Goal: Transaction & Acquisition: Obtain resource

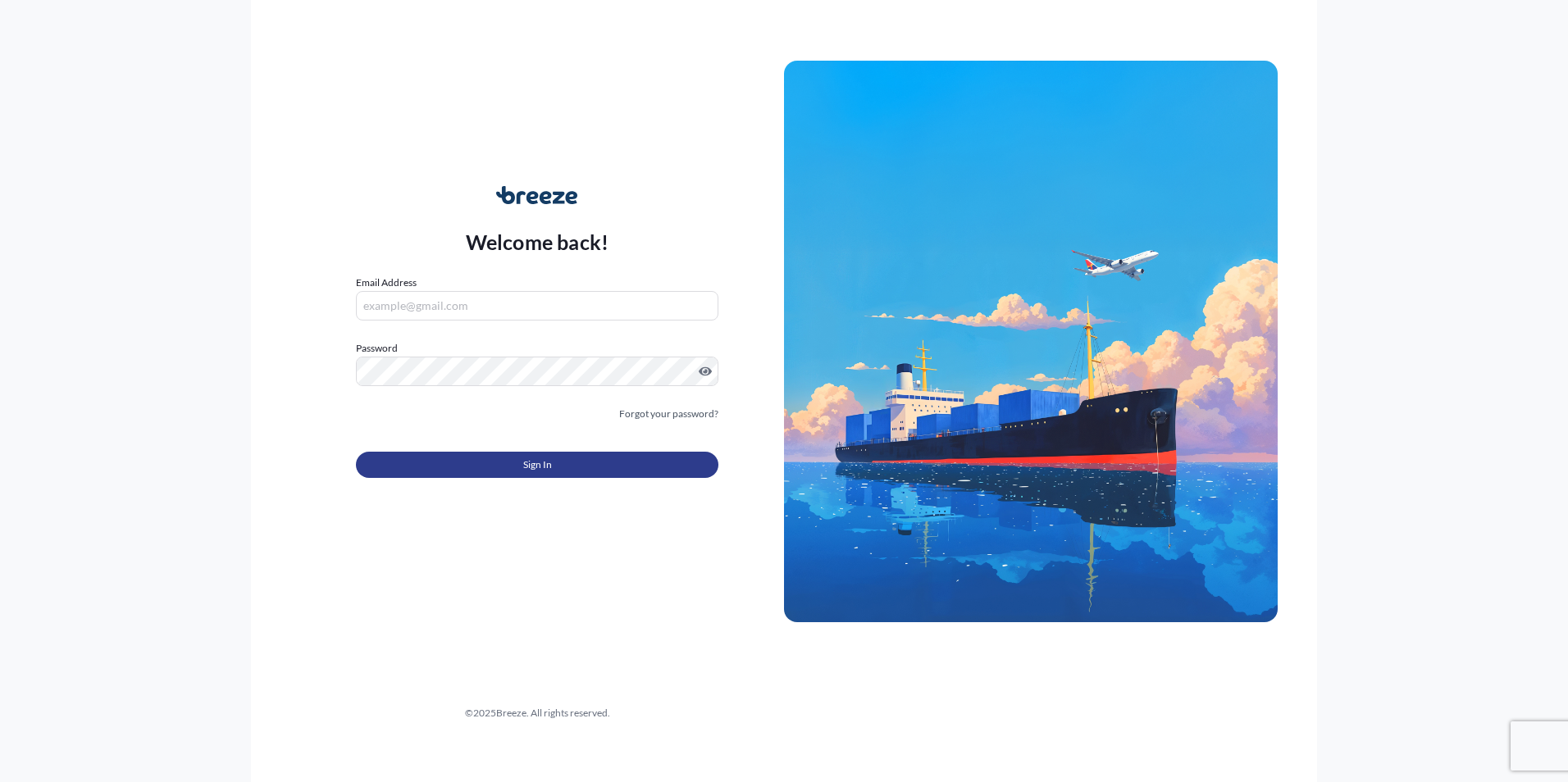
type input "[EMAIL_ADDRESS][PERSON_NAME][DOMAIN_NAME]"
click at [570, 458] on button "Sign In" at bounding box center [536, 465] width 362 height 26
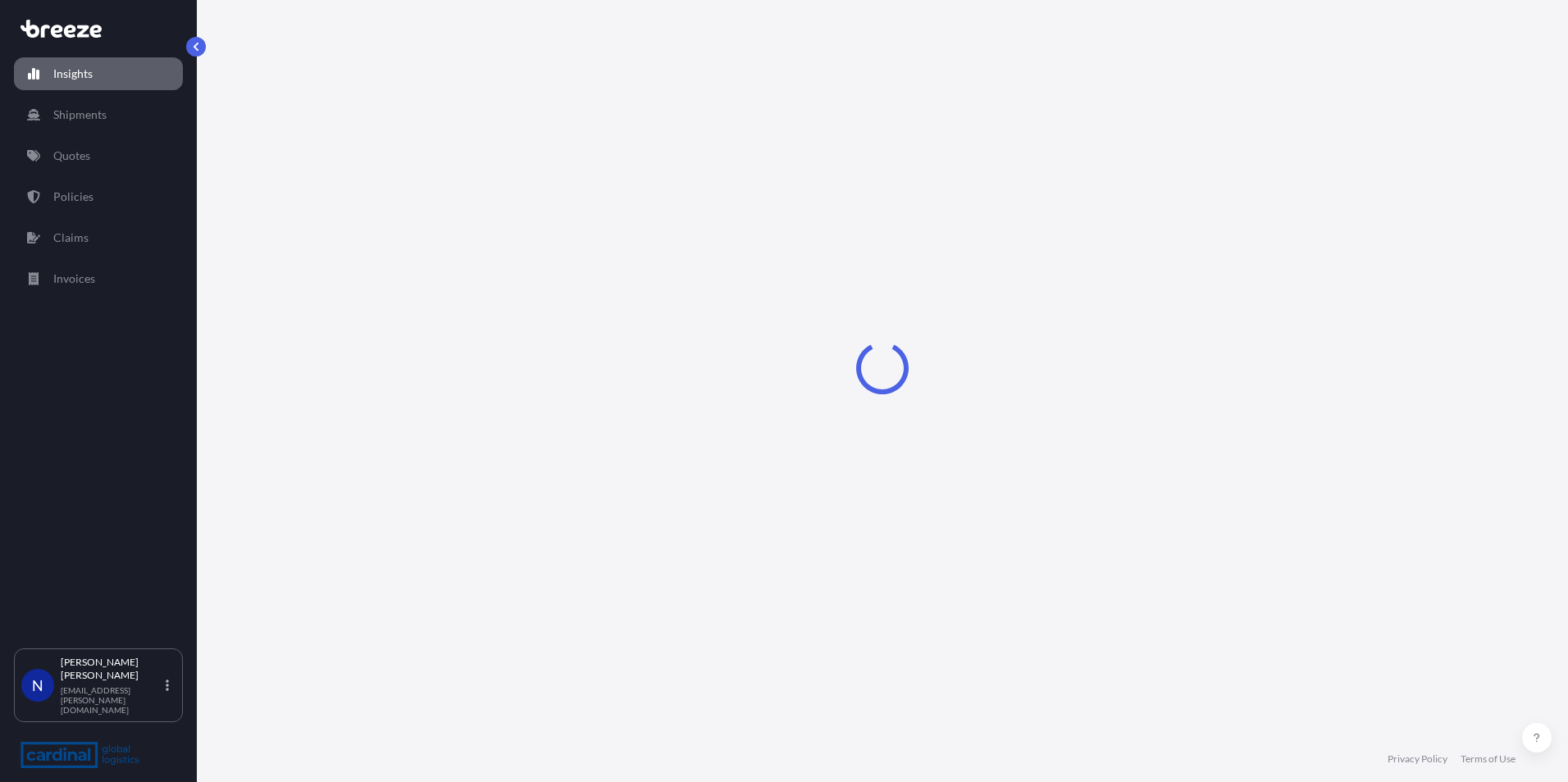
select select "2025"
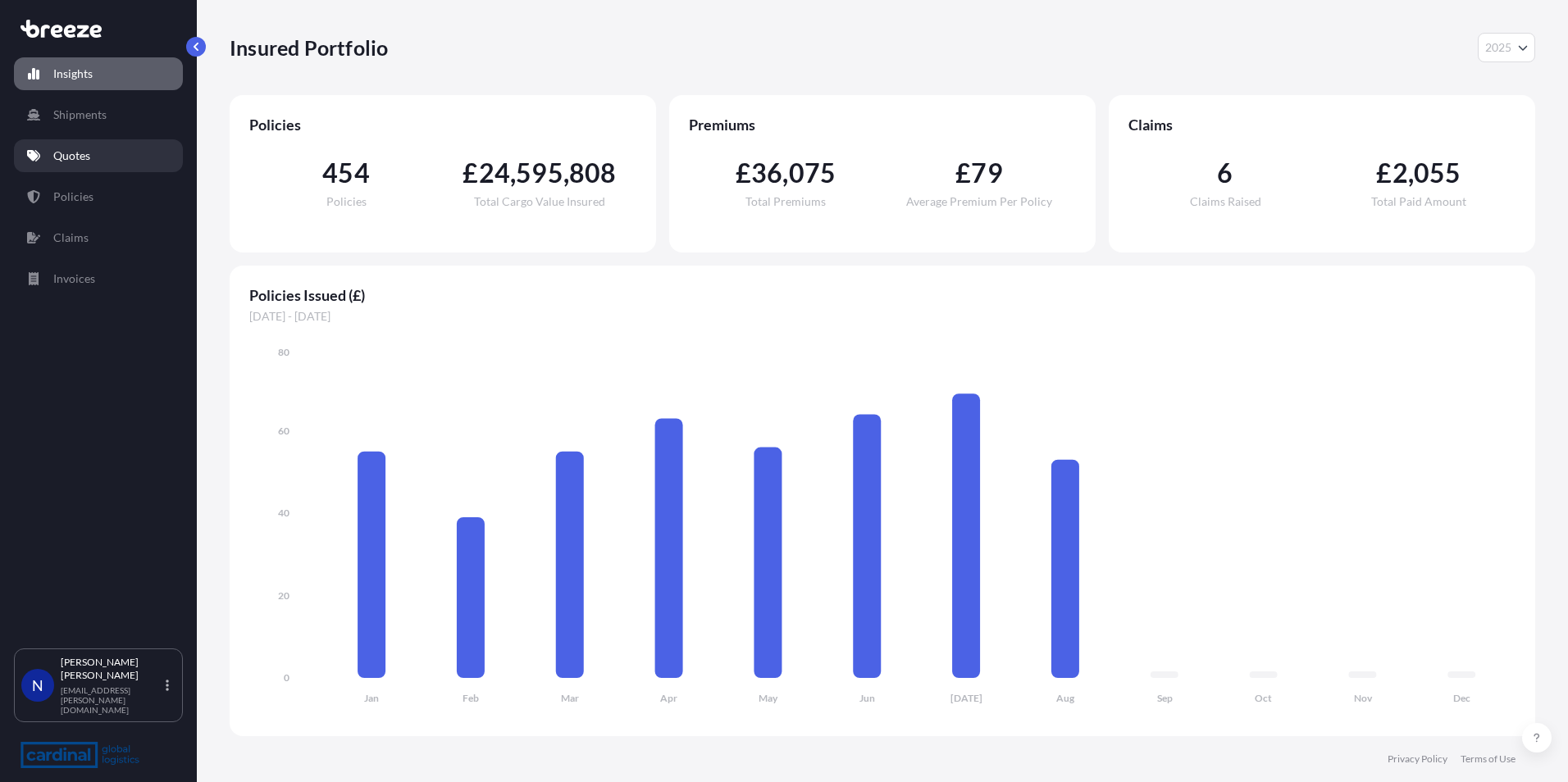
click at [79, 142] on link "Quotes" at bounding box center [98, 156] width 169 height 33
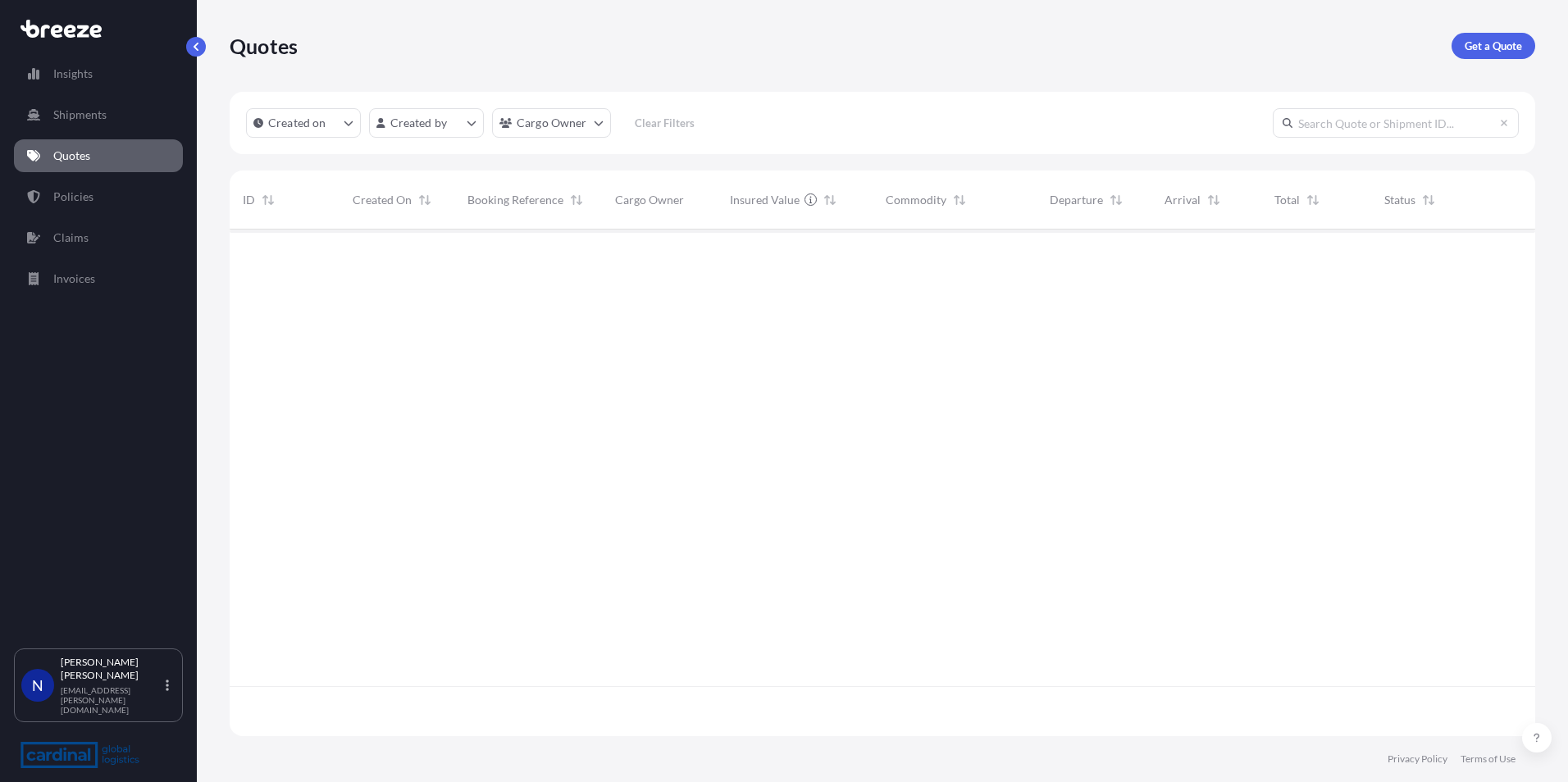
scroll to position [503, 1293]
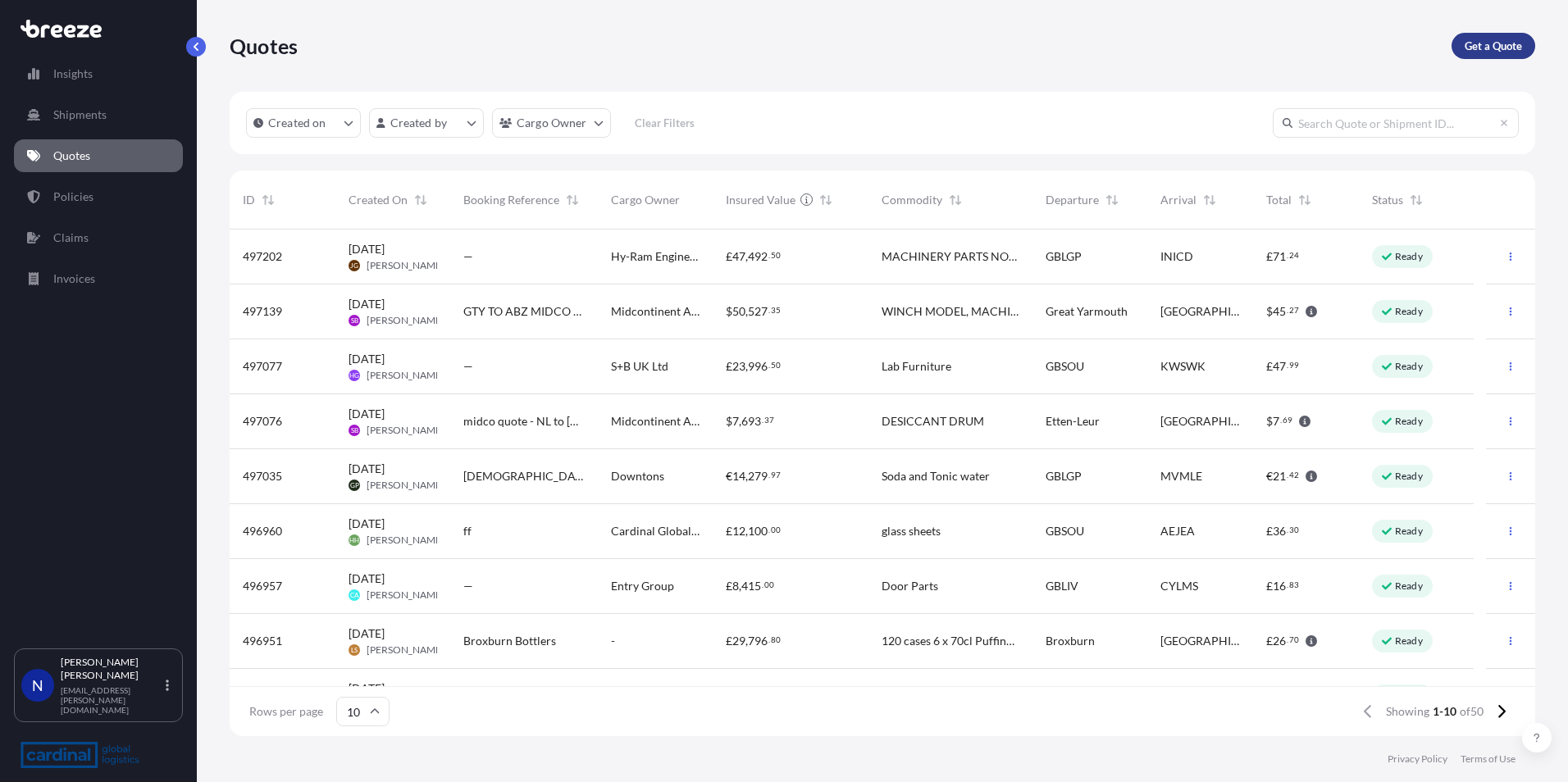
click at [1501, 49] on p "Get a Quote" at bounding box center [1494, 46] width 58 height 16
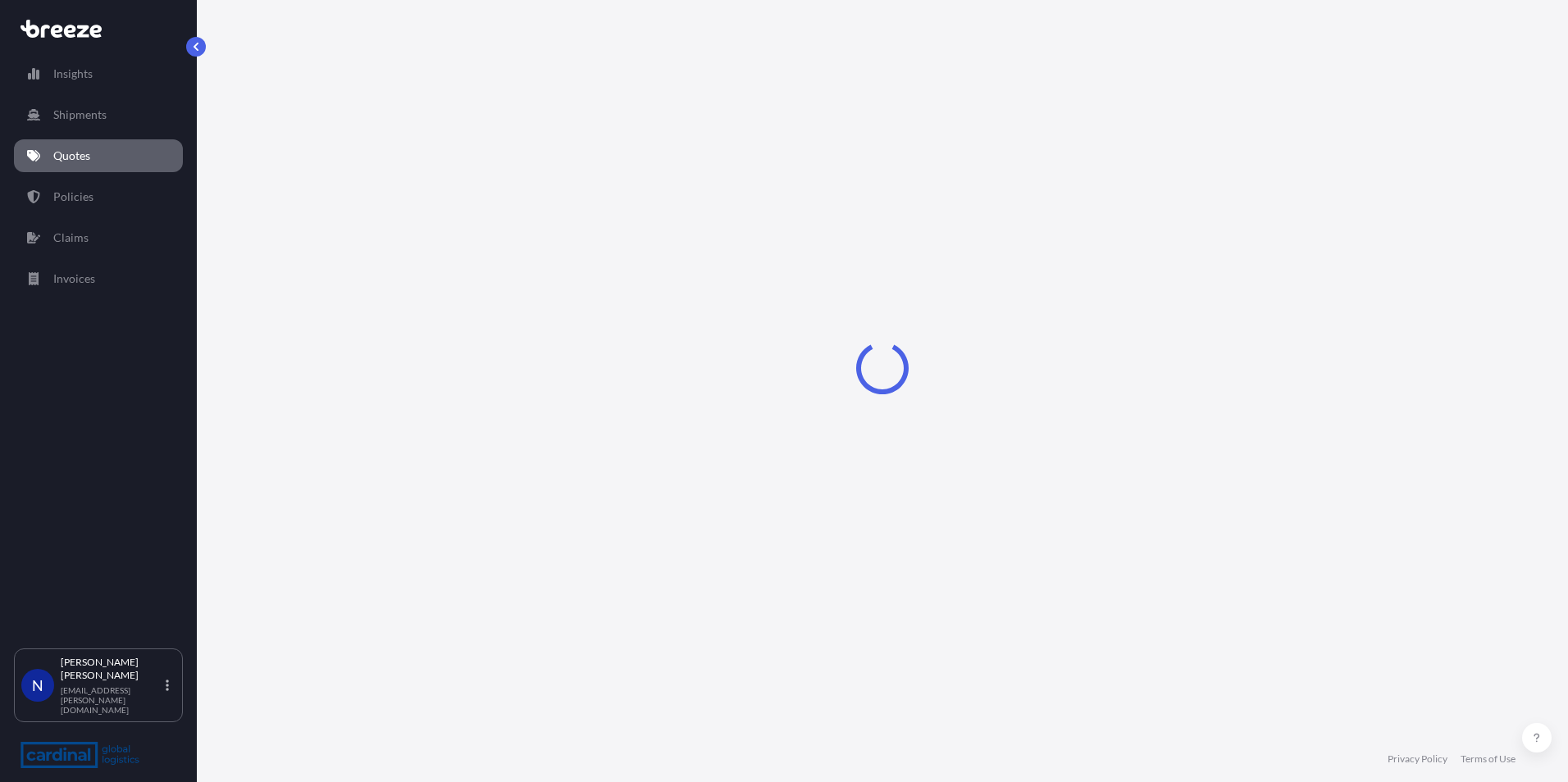
select select "Sea"
select select "1"
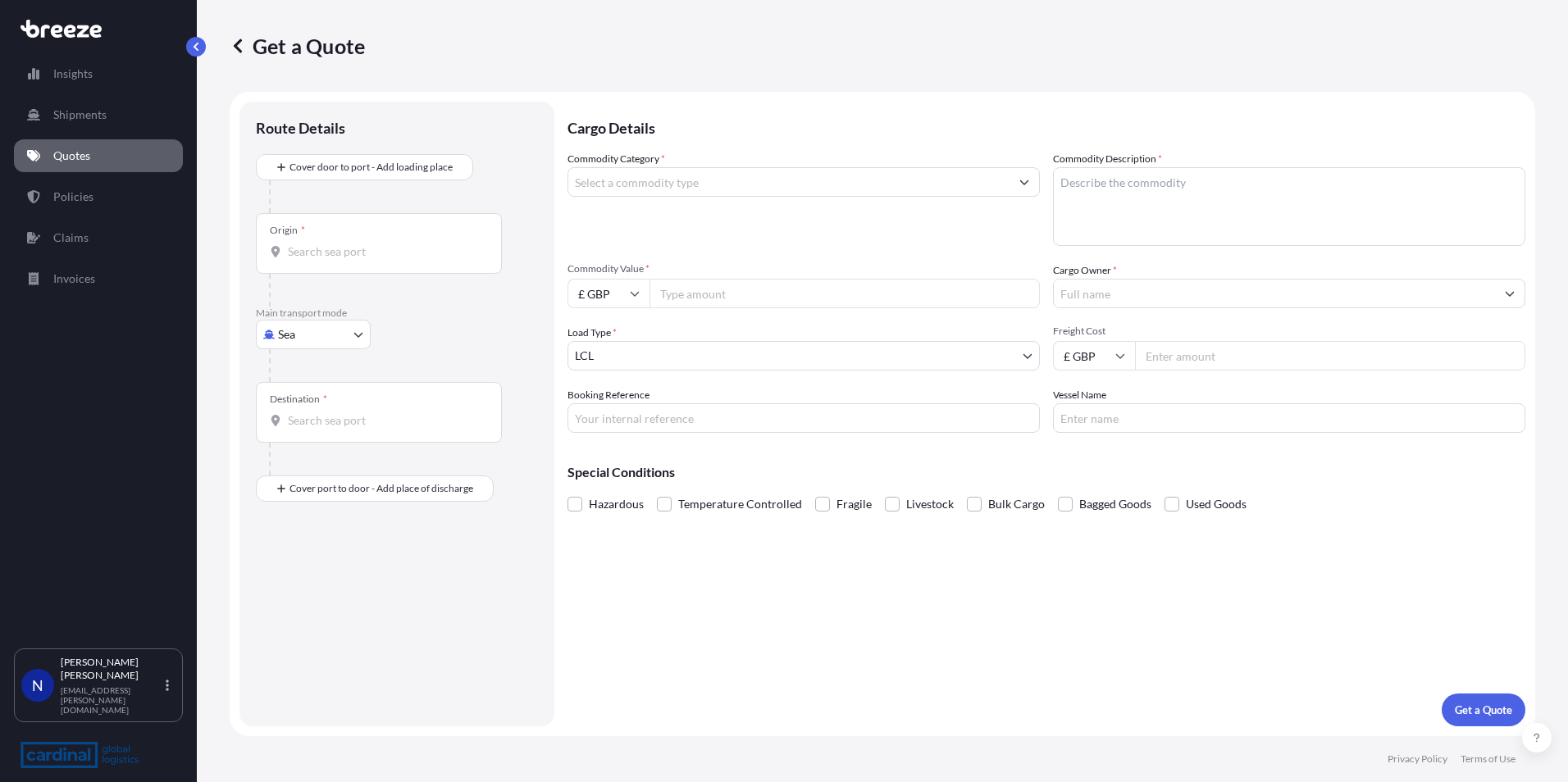
click at [298, 327] on body "Insights Shipments Quotes Policies Claims Invoices N [PERSON_NAME] [PERSON_NAME…" at bounding box center [784, 391] width 1568 height 782
click at [318, 432] on div "Road" at bounding box center [313, 436] width 102 height 30
select select "Road"
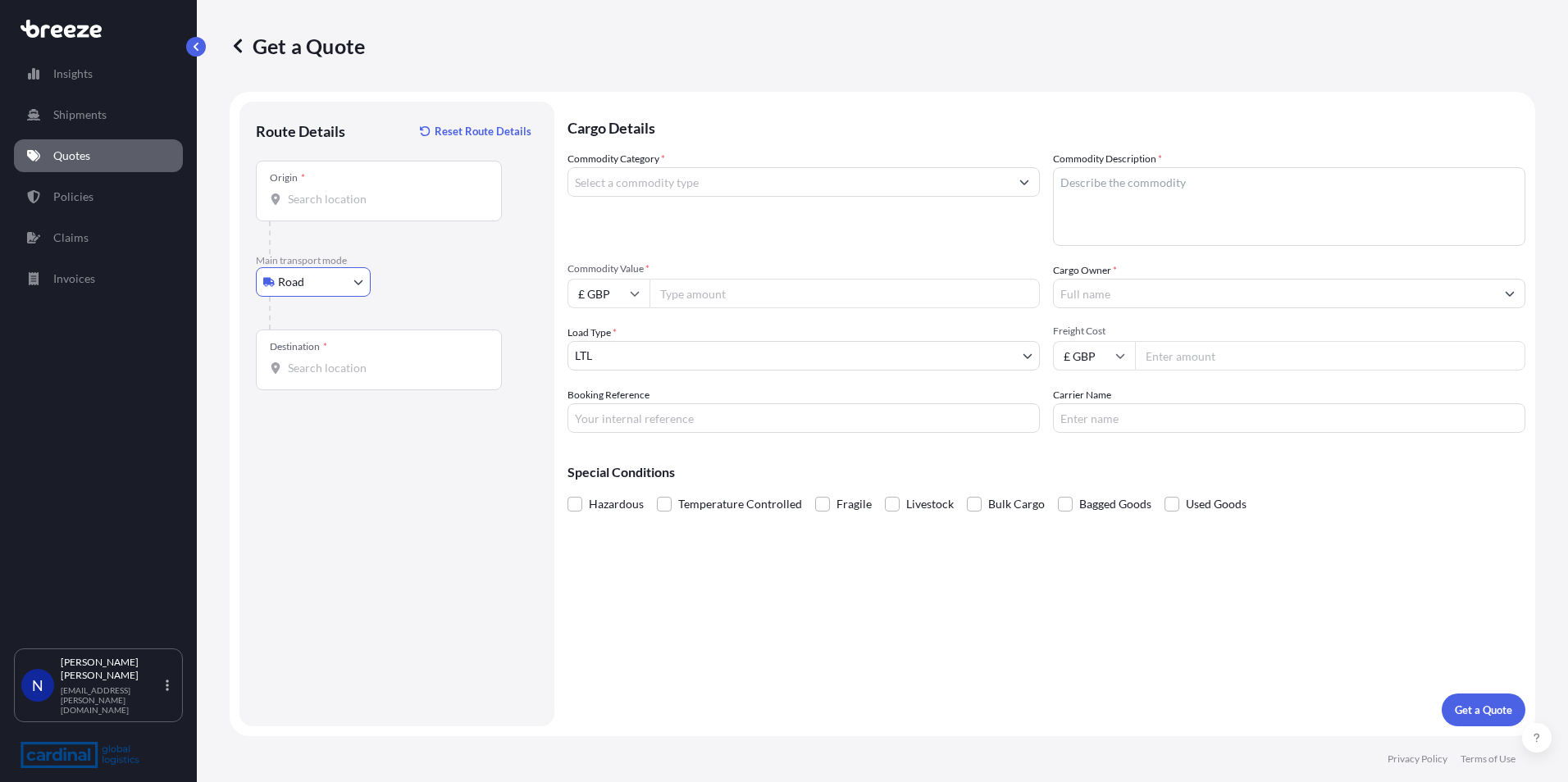
click at [307, 197] on input "Origin *" at bounding box center [385, 200] width 194 height 16
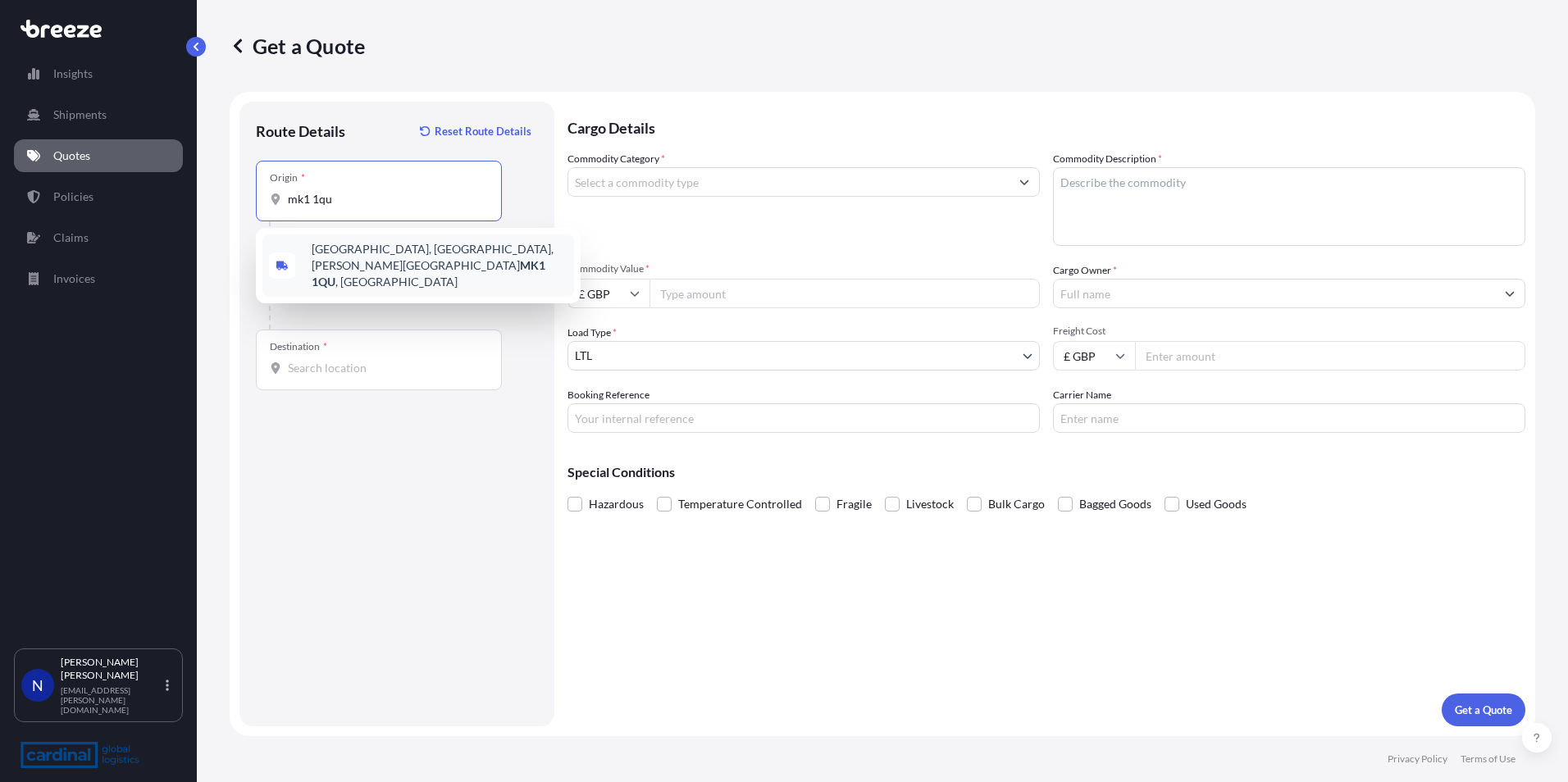
click at [364, 257] on span "[STREET_ADDRESS][PERSON_NAME]" at bounding box center [440, 266] width 256 height 49
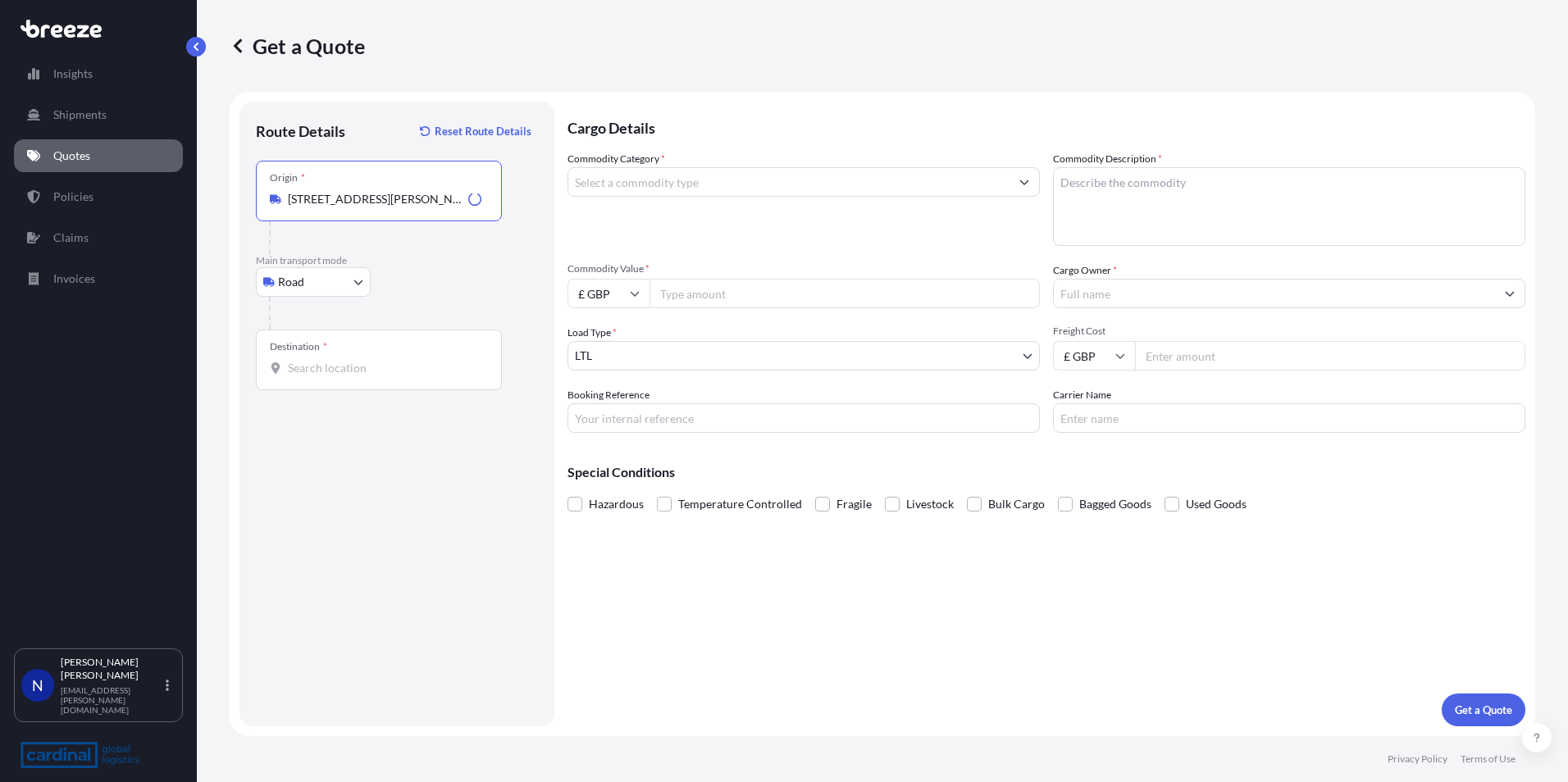
type input "[STREET_ADDRESS][PERSON_NAME]"
click at [344, 359] on div "Destination *" at bounding box center [379, 360] width 246 height 61
click at [344, 360] on input "Destination *" at bounding box center [385, 368] width 194 height 16
click at [313, 367] on input "Destination *" at bounding box center [385, 368] width 194 height 16
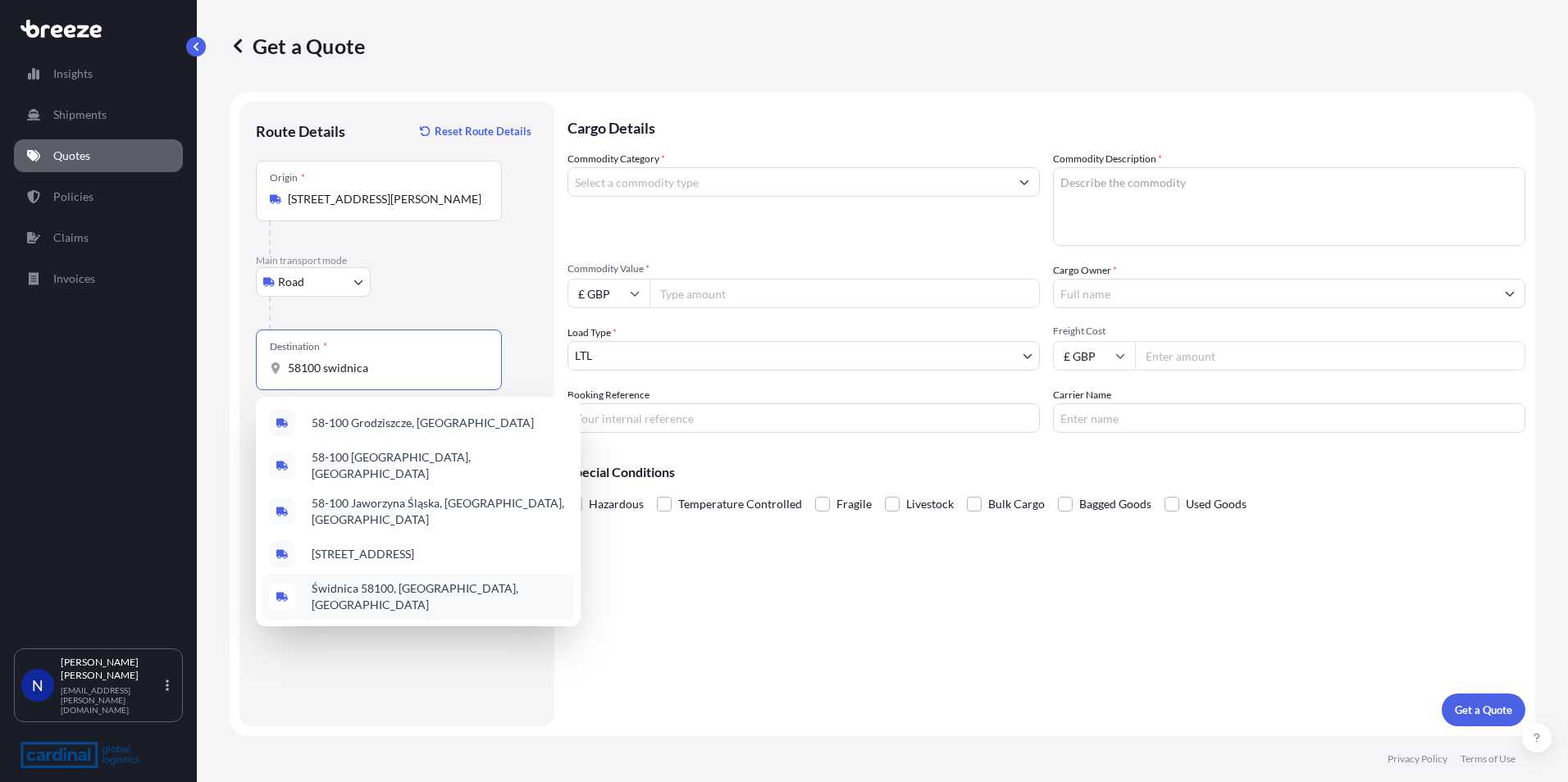
click at [433, 582] on span "Świdnica 58100, [GEOGRAPHIC_DATA], [GEOGRAPHIC_DATA]" at bounding box center [440, 597] width 256 height 33
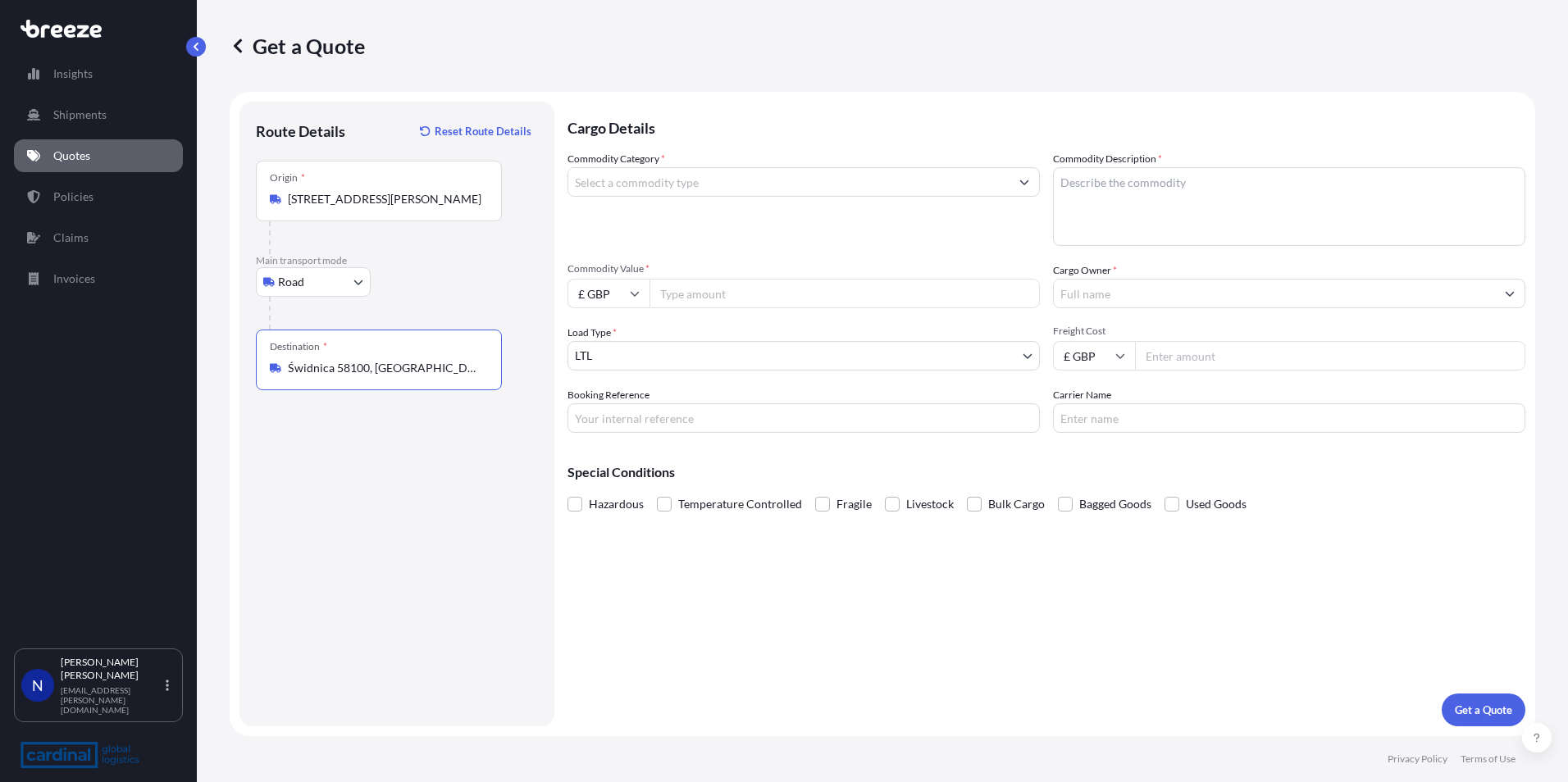
type input "Świdnica 58100, [GEOGRAPHIC_DATA], [GEOGRAPHIC_DATA]"
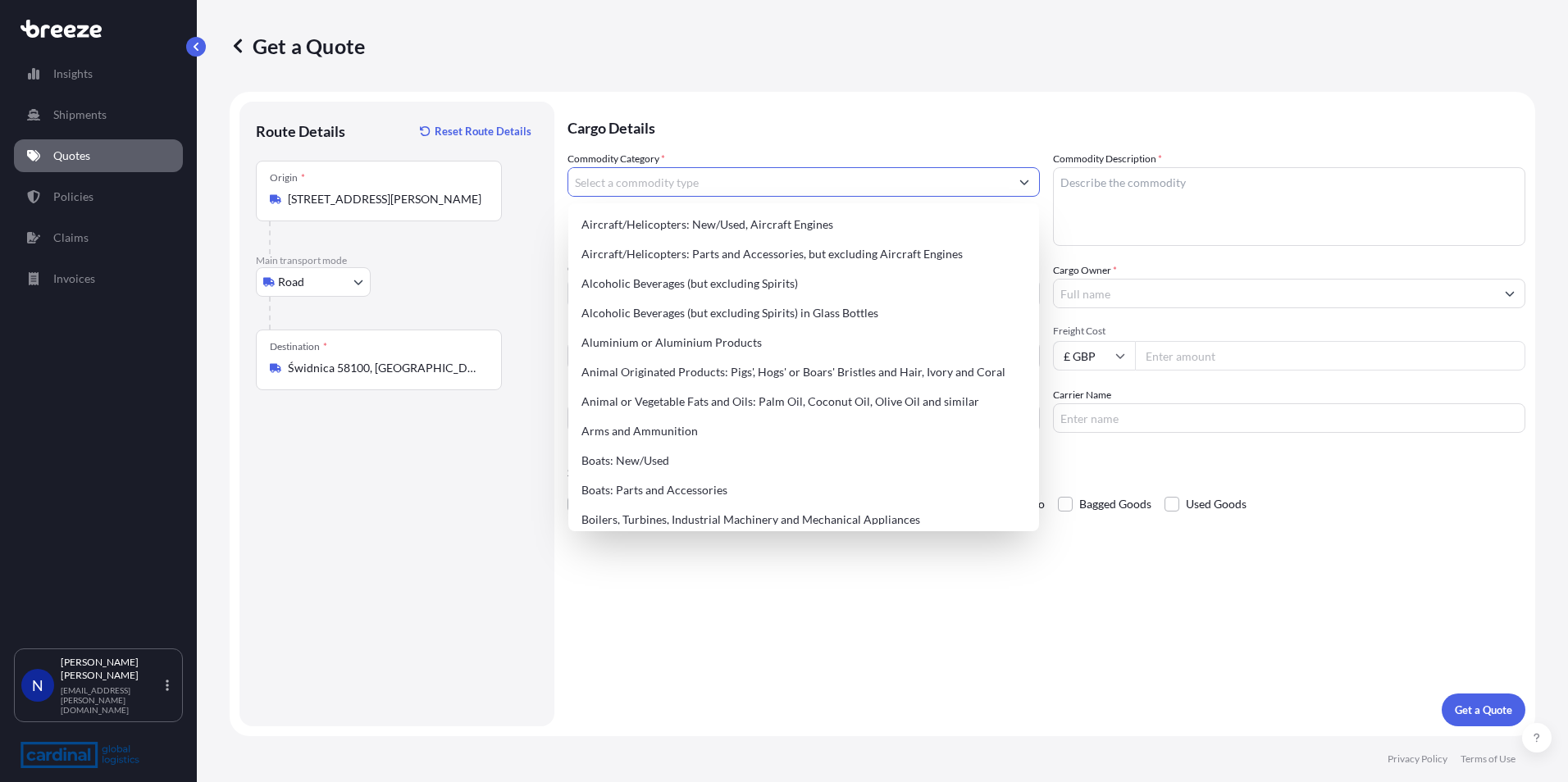
click at [653, 182] on input "Commodity Category *" at bounding box center [789, 182] width 442 height 30
click at [659, 183] on input "Commodity Category *" at bounding box center [789, 182] width 442 height 30
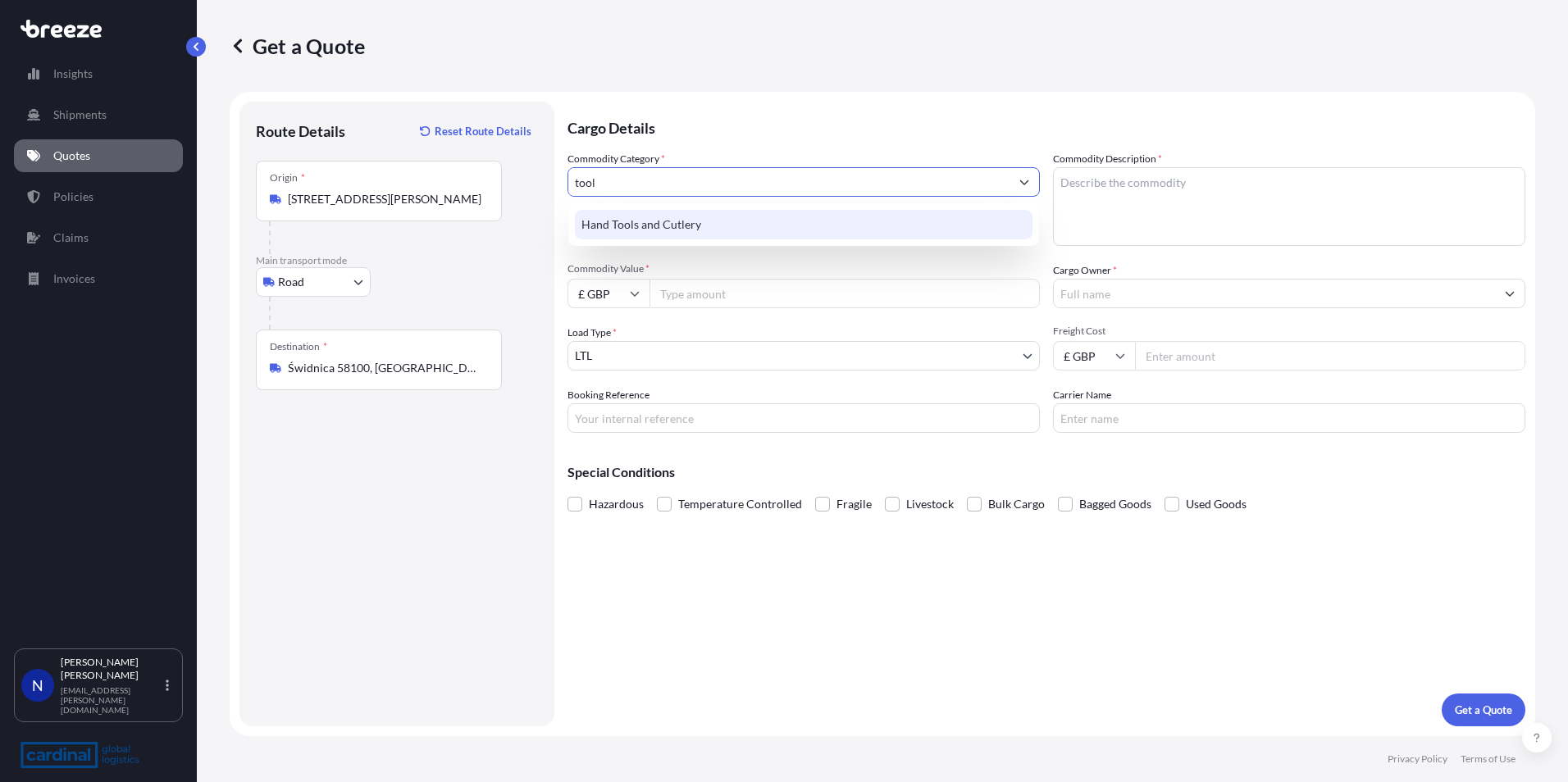
click at [635, 233] on div "Hand Tools and Cutlery" at bounding box center [804, 224] width 458 height 30
type input "Hand Tools and Cutlery"
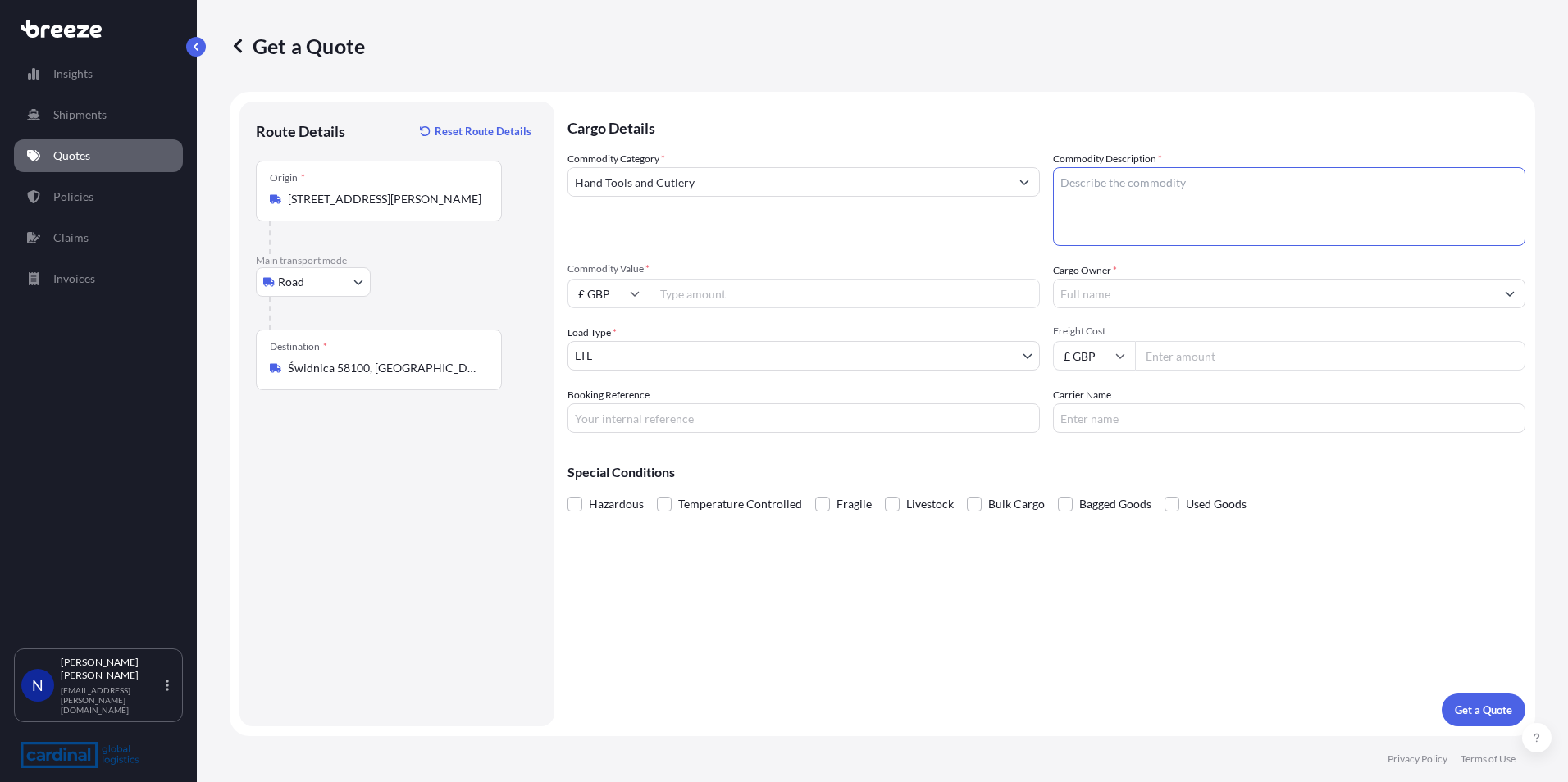
click at [1186, 201] on textarea "Commodity Description *" at bounding box center [1289, 206] width 472 height 78
type textarea "tools"
click at [1093, 291] on input "Cargo Owner *" at bounding box center [1274, 294] width 442 height 30
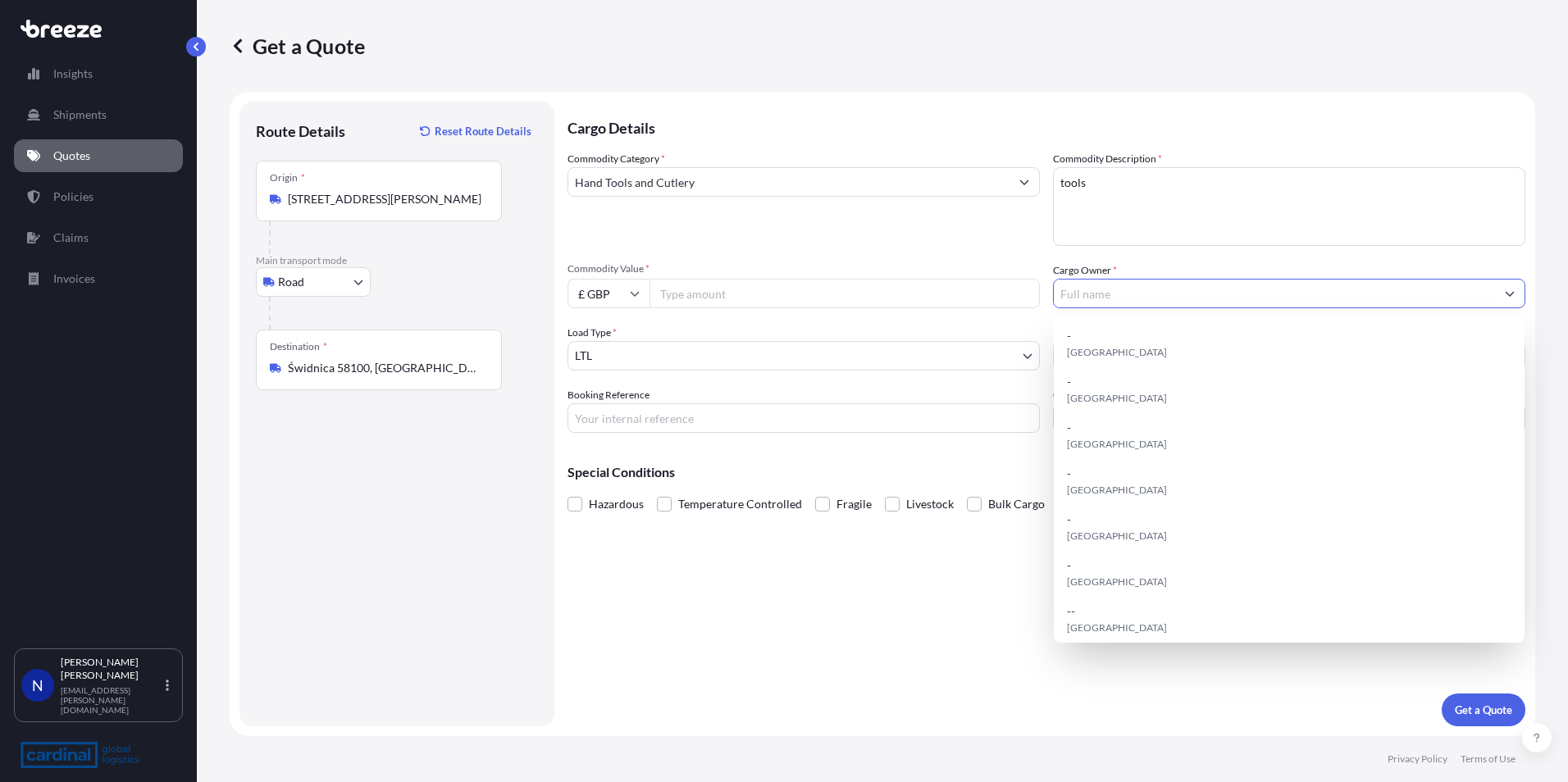
type input "i"
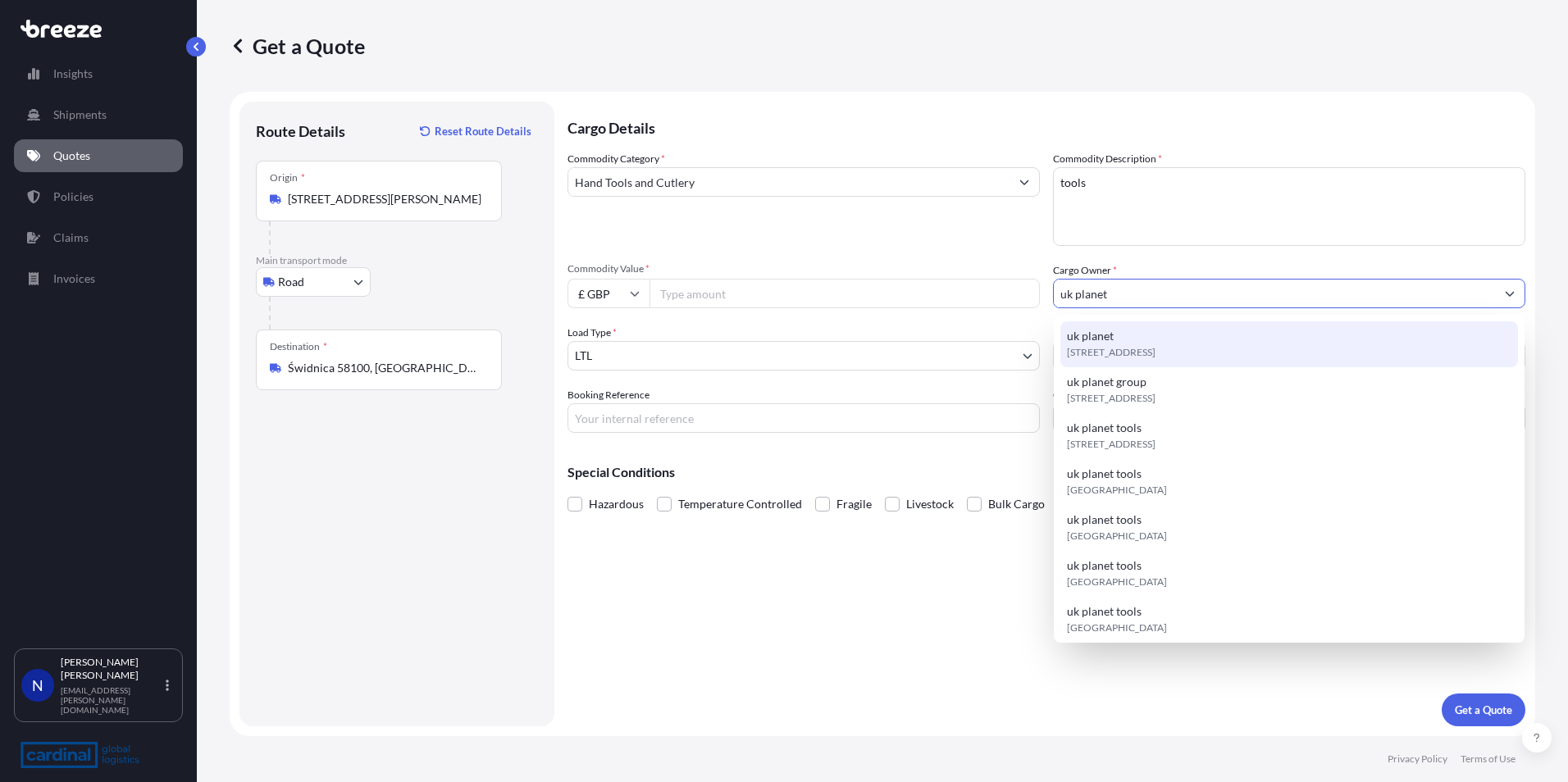
click at [1120, 344] on span "[STREET_ADDRESS]" at bounding box center [1111, 352] width 88 height 16
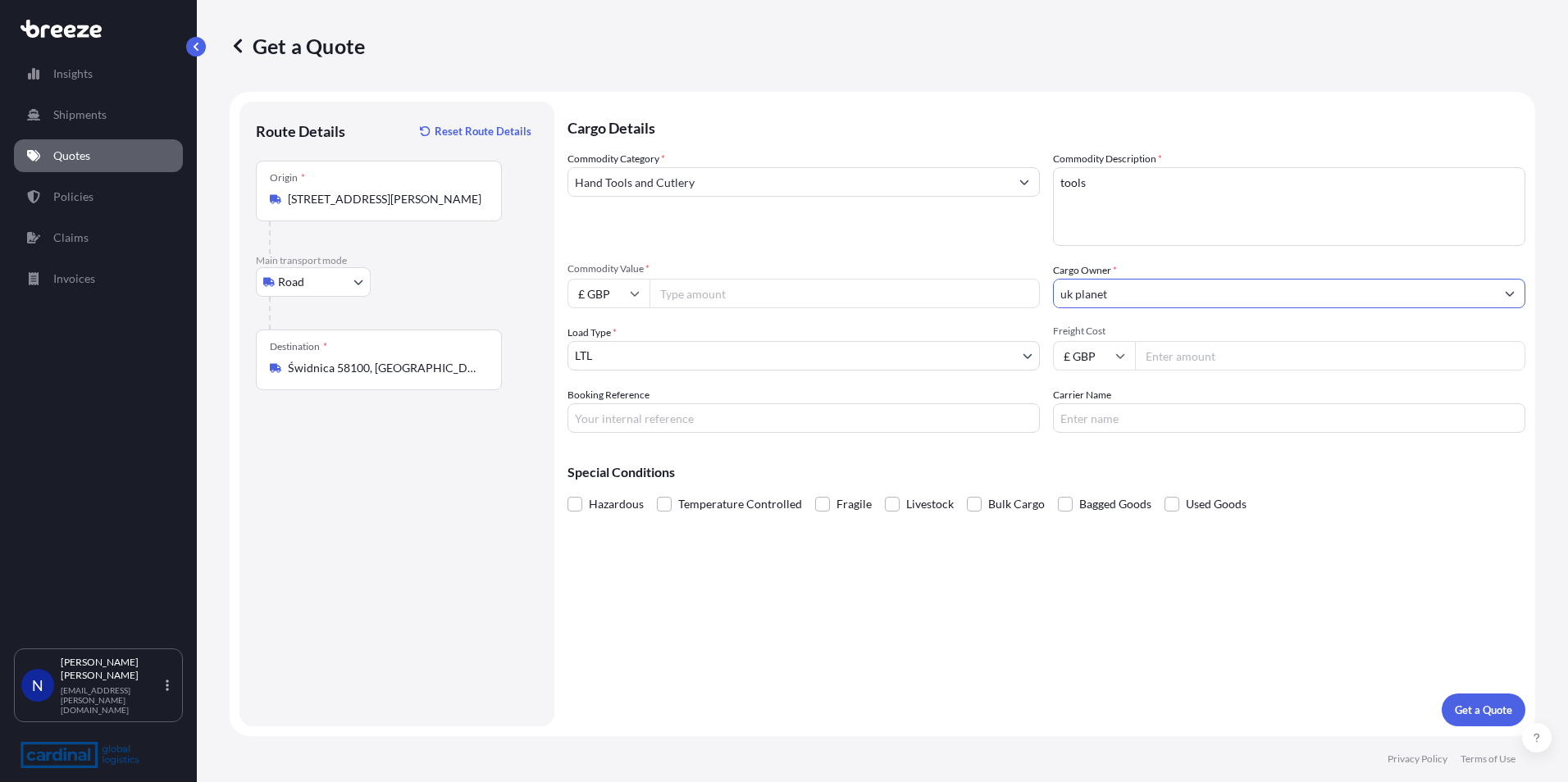
type input "uk planet"
click at [730, 300] on input "Commodity Value *" at bounding box center [844, 294] width 390 height 30
type input "4000"
click at [1171, 362] on input "Freight Cost" at bounding box center [1329, 356] width 390 height 30
type input "1619.60"
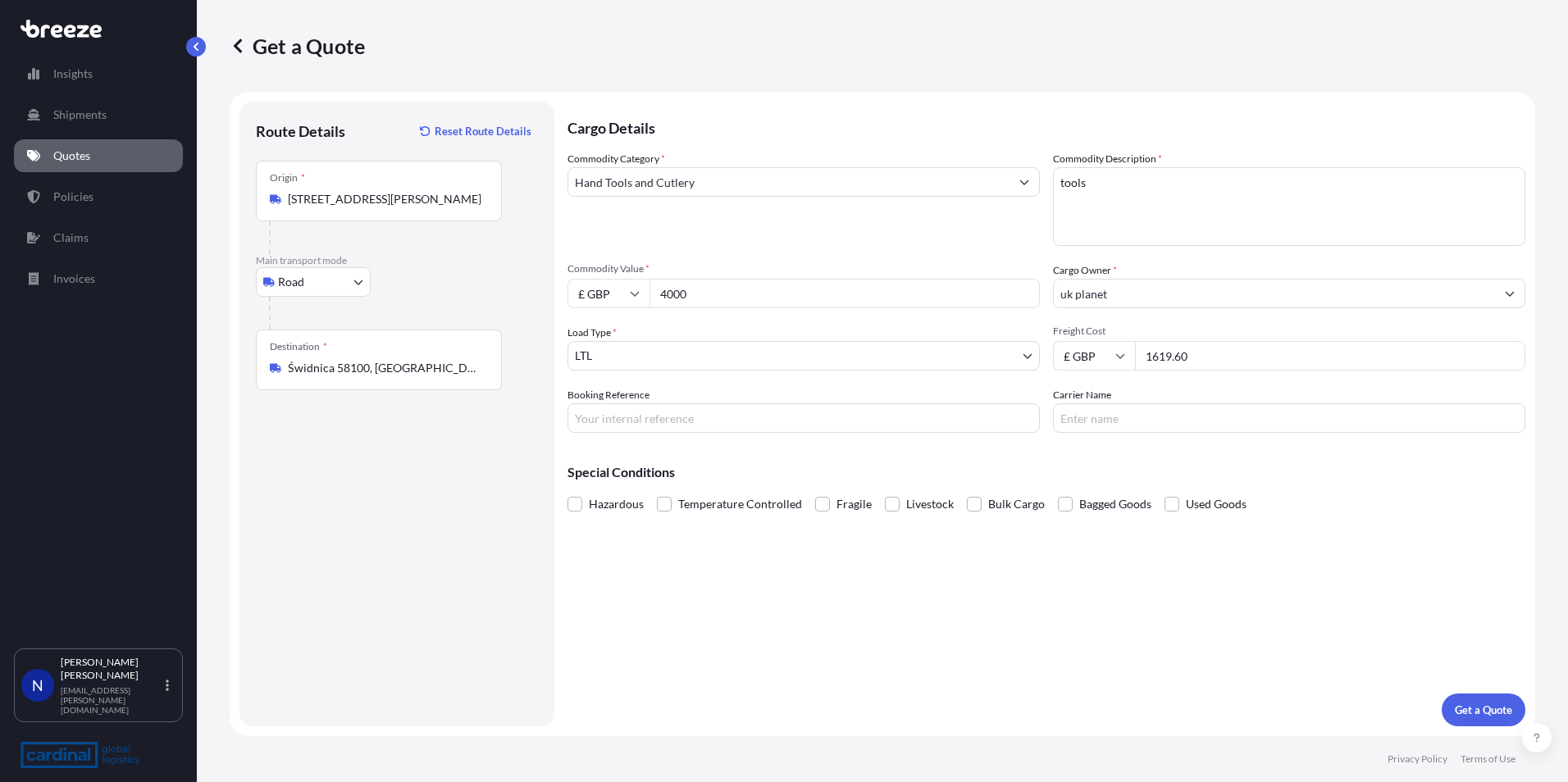
click at [721, 355] on body "Insights Shipments Quotes Policies Claims Invoices N [PERSON_NAME] [PERSON_NAME…" at bounding box center [784, 391] width 1568 height 782
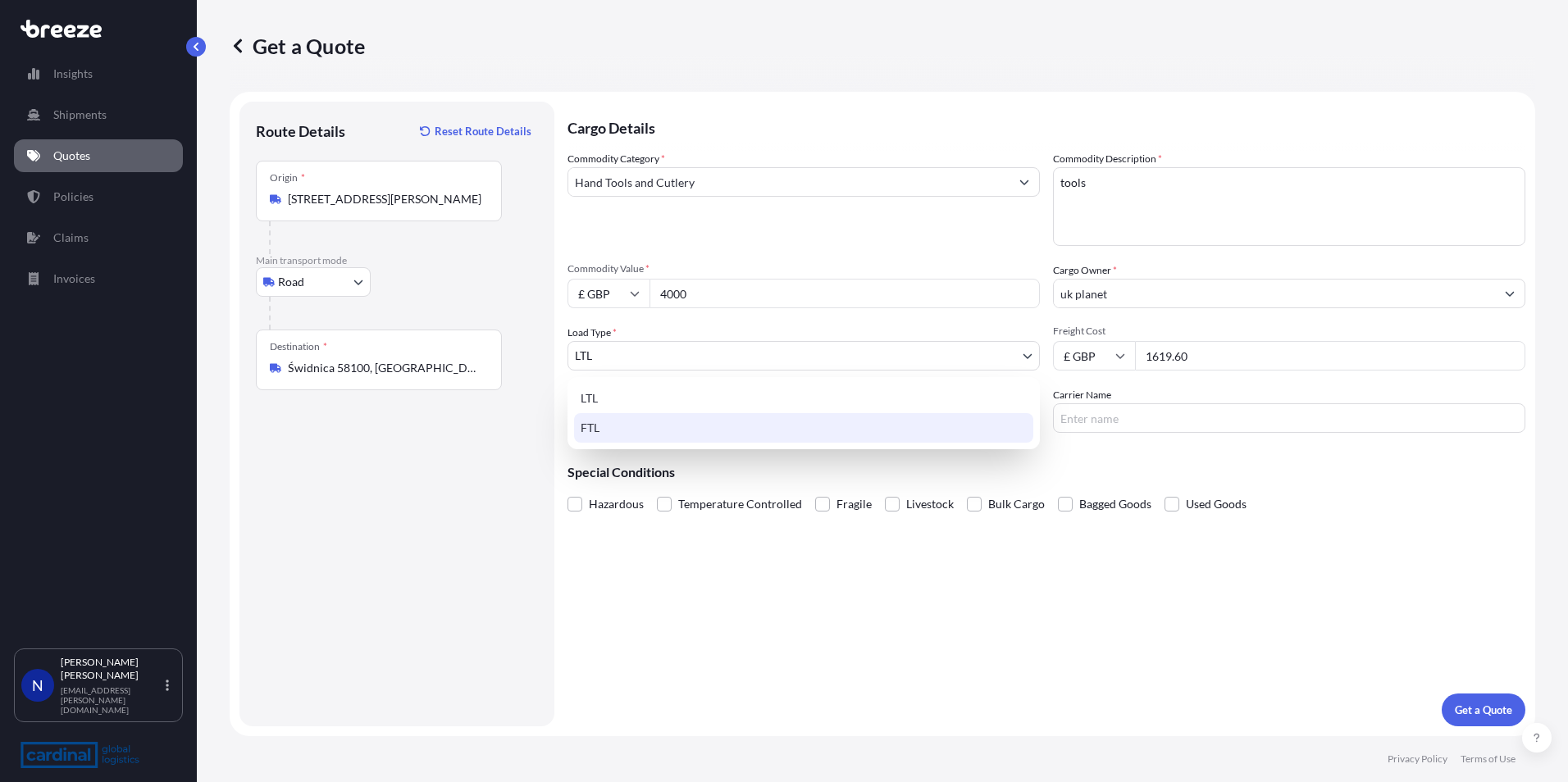
click at [623, 416] on div "FTL" at bounding box center [804, 428] width 459 height 30
select select "2"
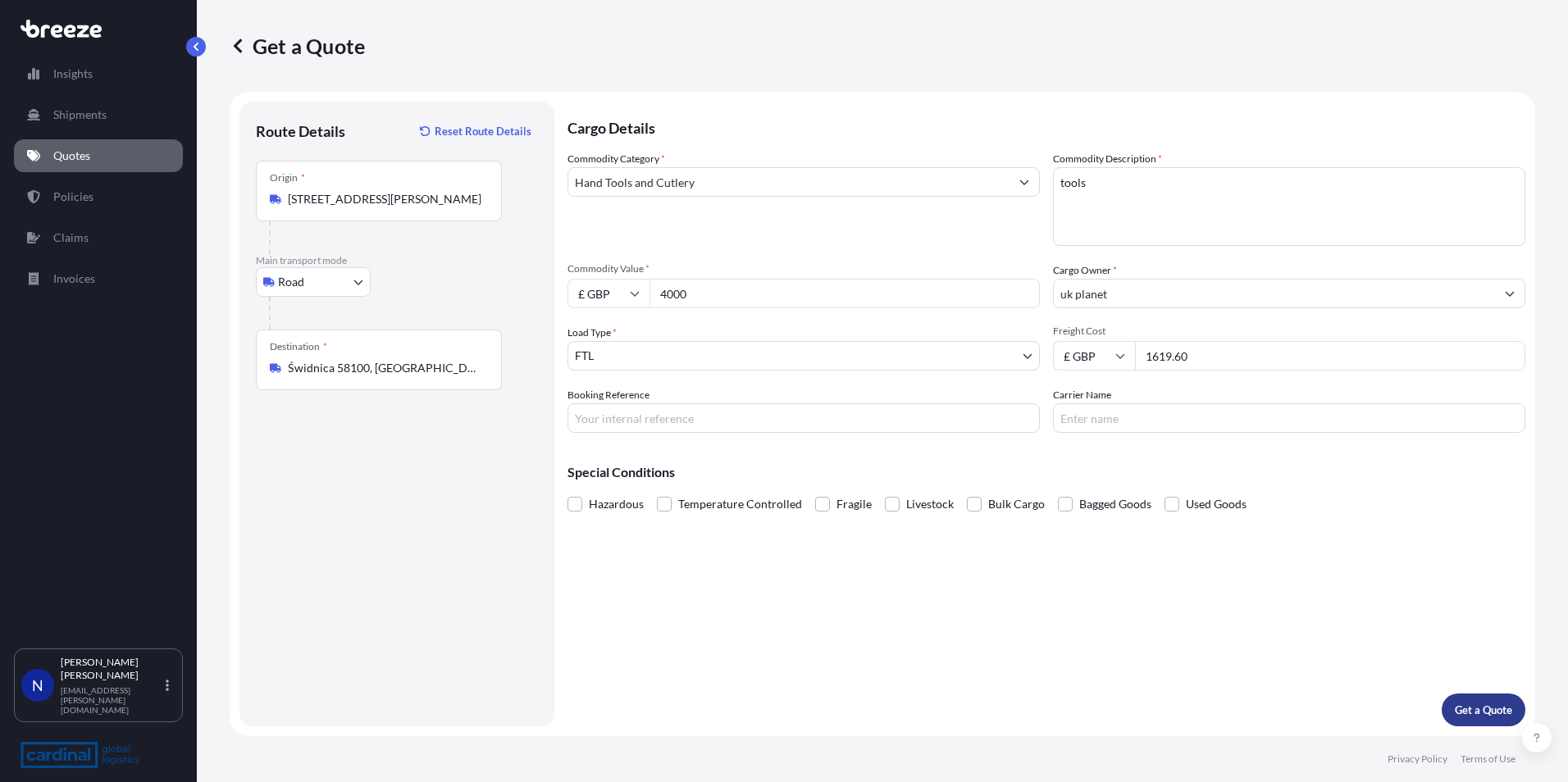
click at [1496, 699] on button "Get a Quote" at bounding box center [1483, 710] width 83 height 33
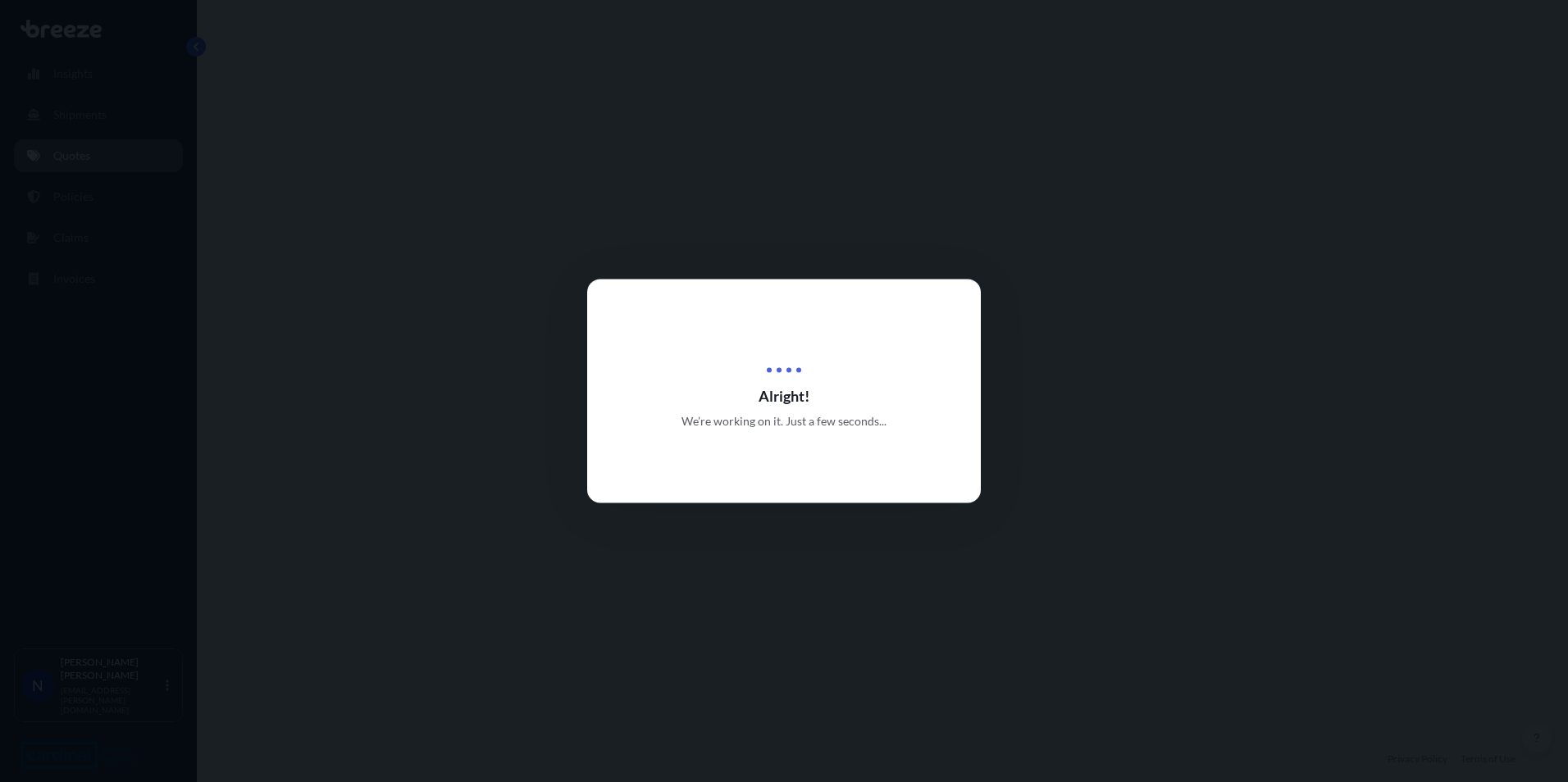
select select "Road"
select select "2"
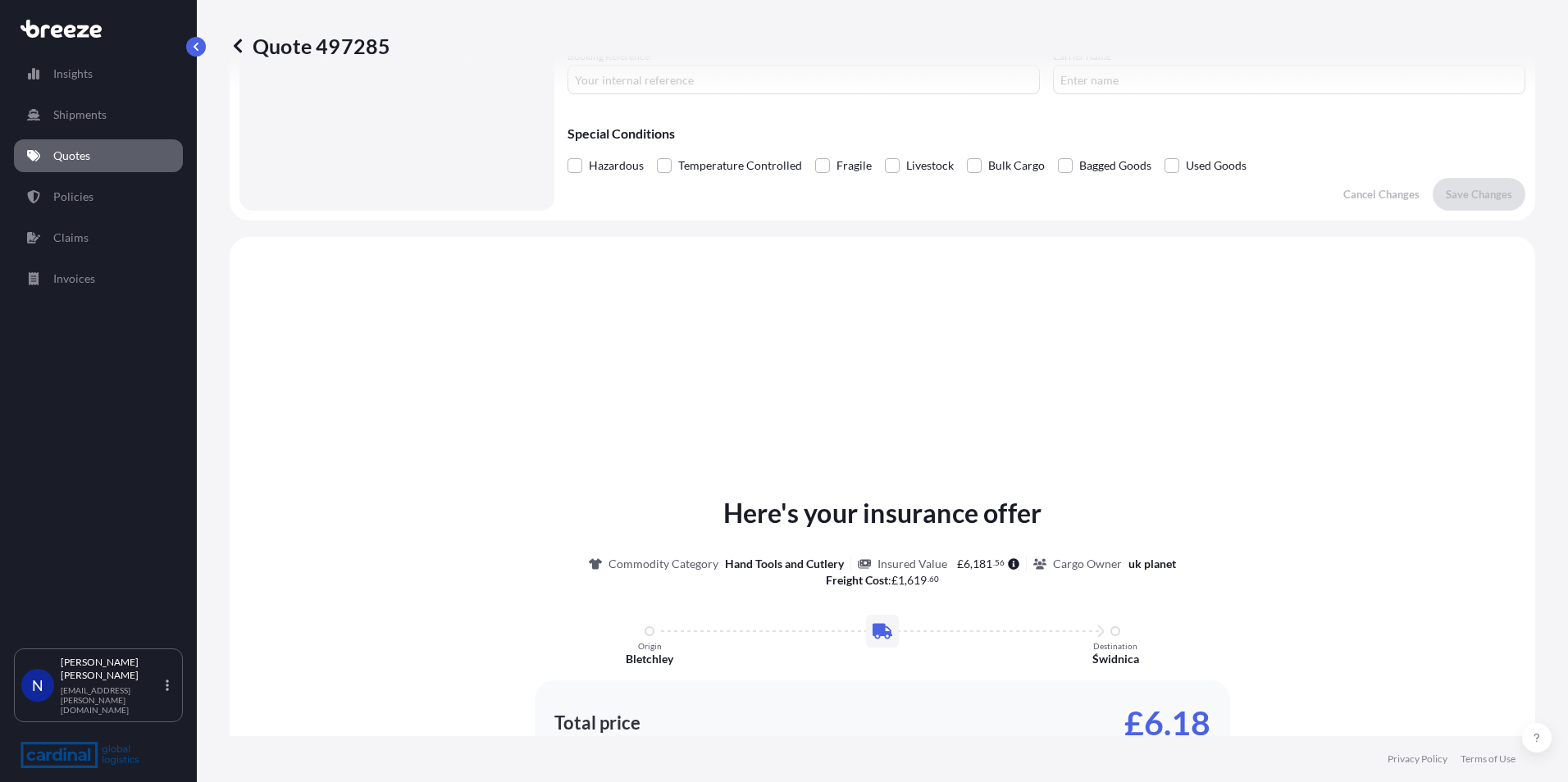
scroll to position [493, 0]
